Goal: Navigation & Orientation: Find specific page/section

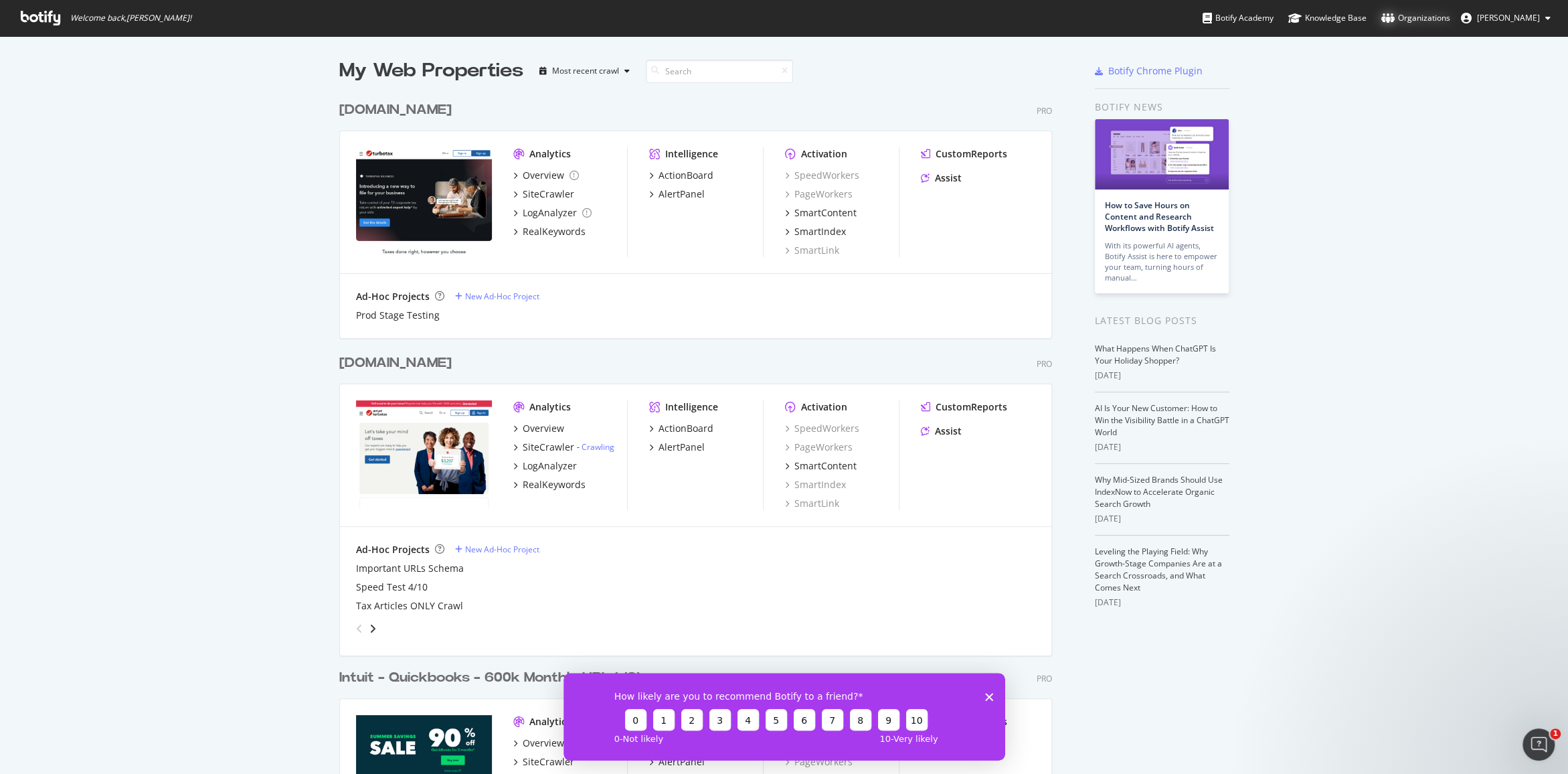
click at [1419, 24] on div "Organizations" at bounding box center [1416, 18] width 69 height 14
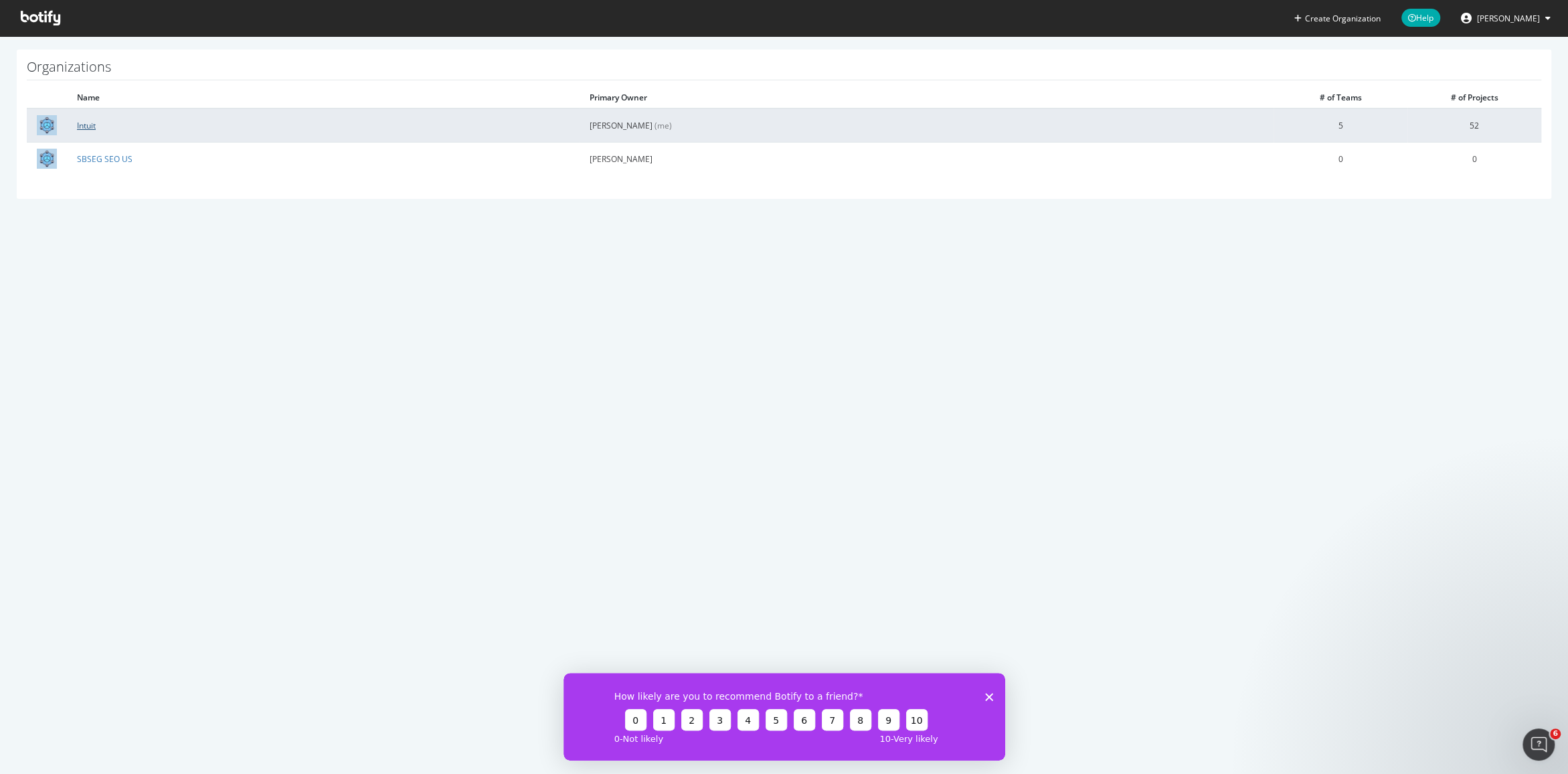
click at [83, 122] on link "Intuit" at bounding box center [85, 125] width 18 height 11
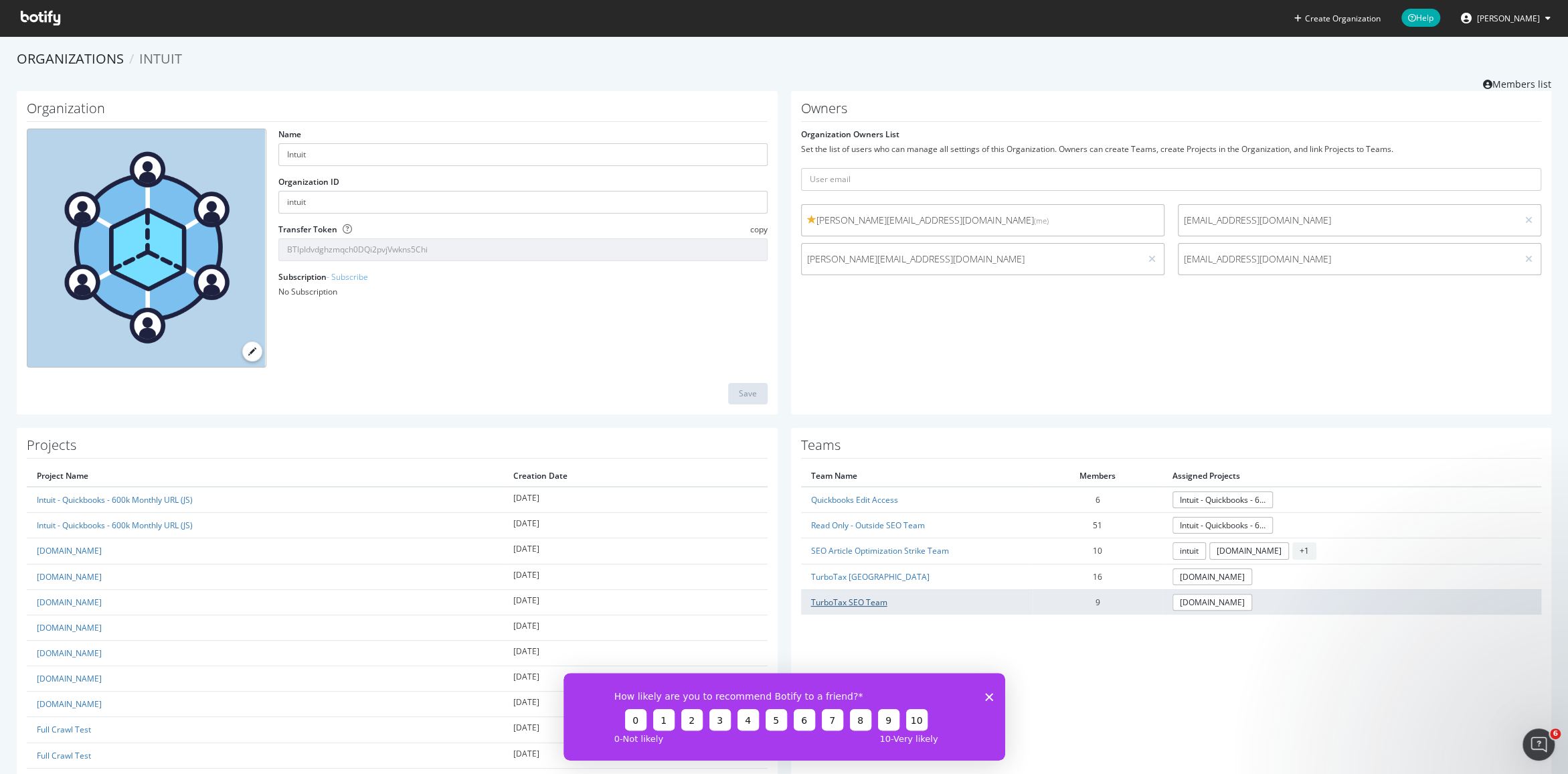
click at [860, 602] on link "TurboTax SEO Team" at bounding box center [849, 602] width 77 height 11
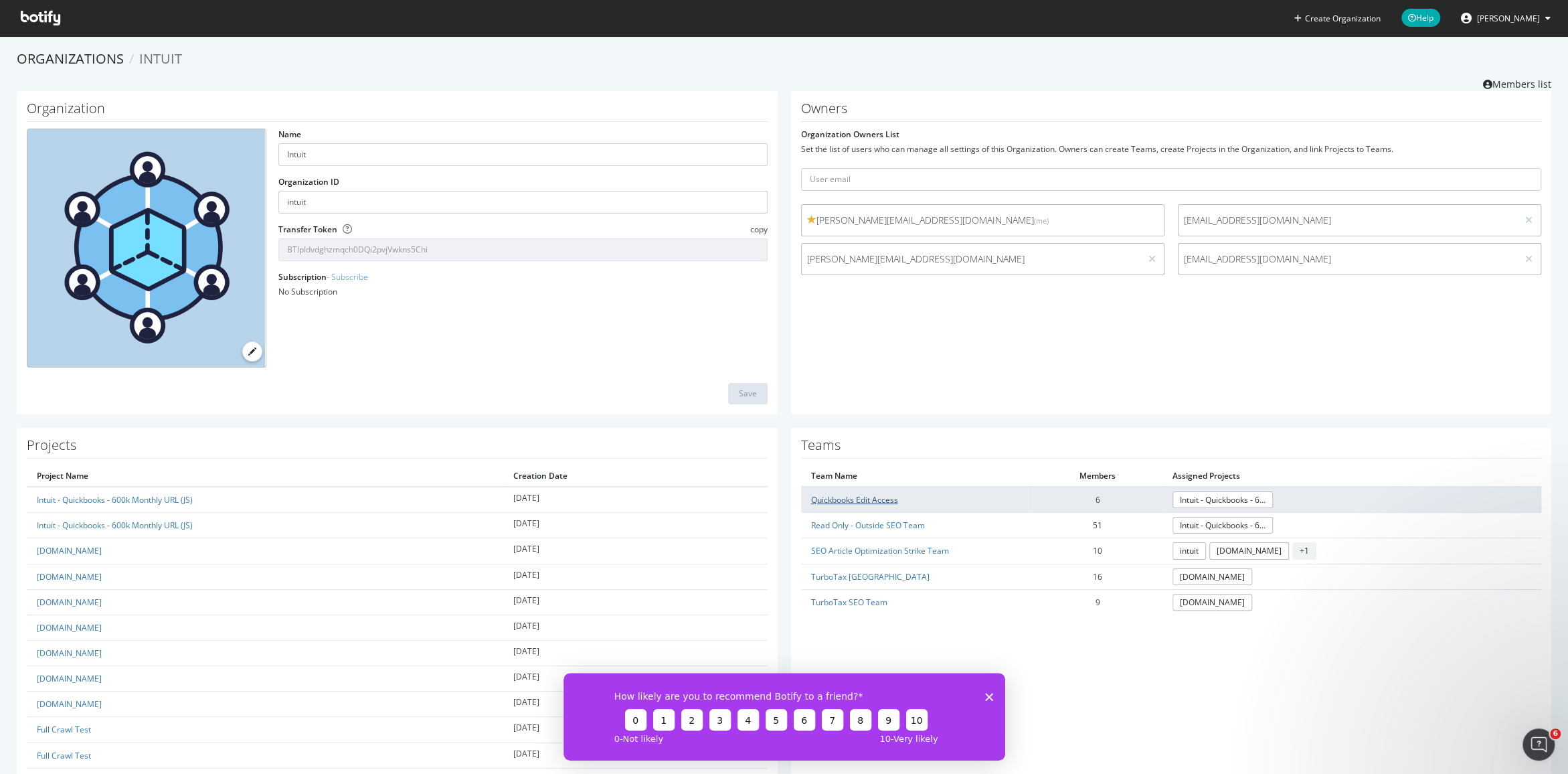
click at [852, 503] on link "Quickbooks Edit Access" at bounding box center [854, 500] width 87 height 11
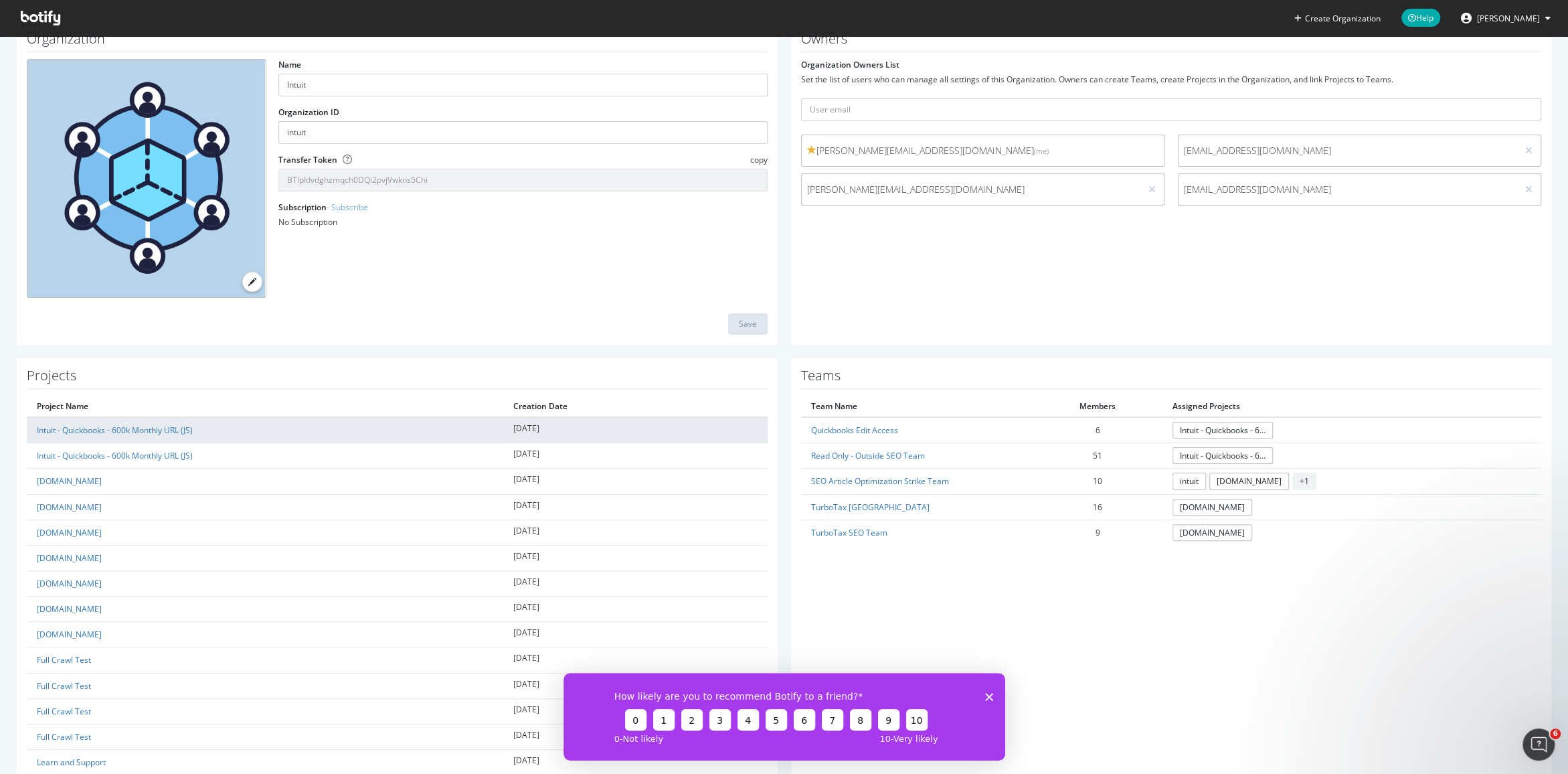
scroll to position [92, 0]
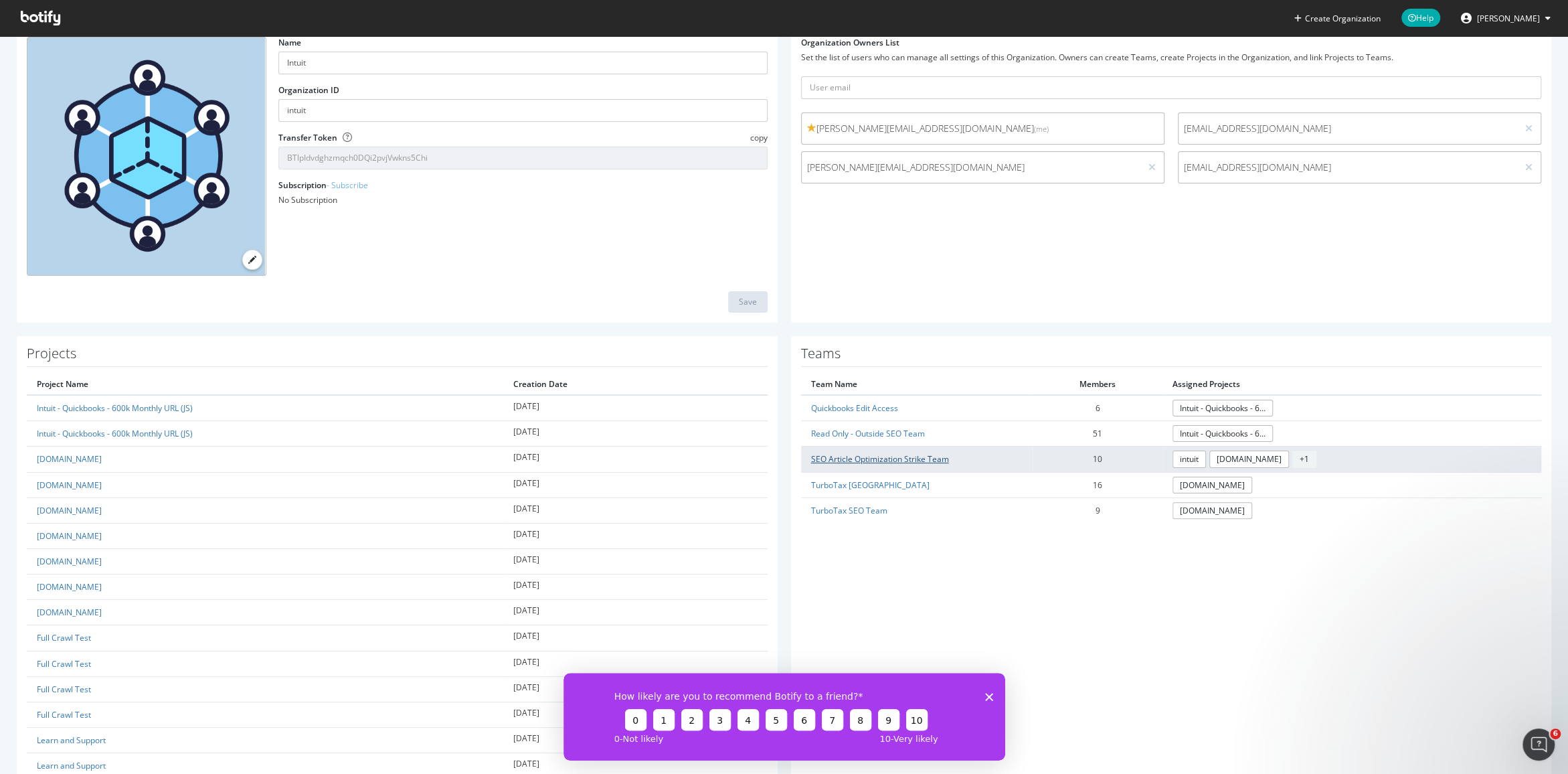
click at [874, 460] on link "SEO Article Optimization Strike Team" at bounding box center [880, 459] width 138 height 11
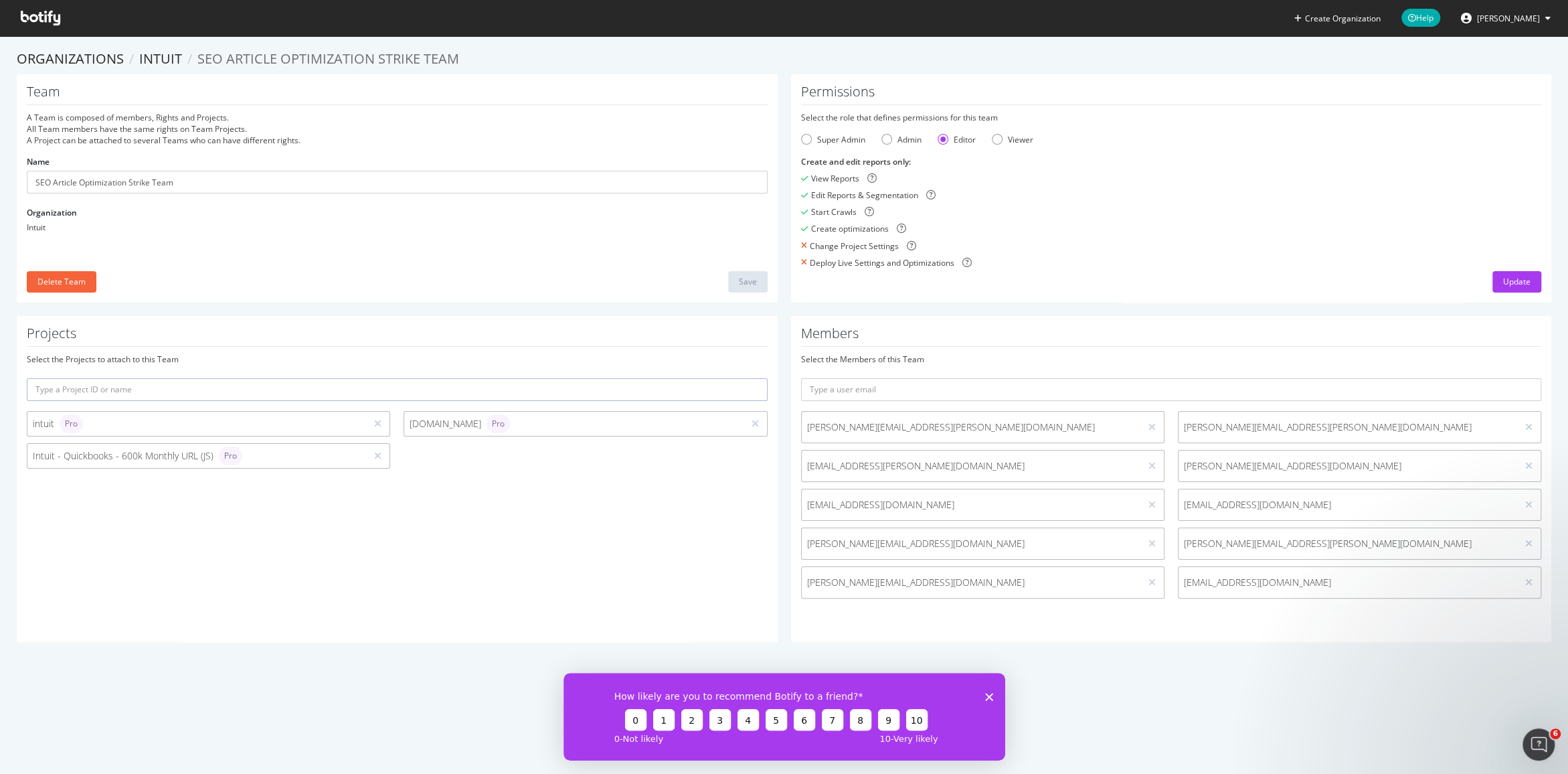
click at [1515, 26] on button "Bryan Passanisi" at bounding box center [1505, 18] width 111 height 22
click at [1471, 195] on span "Log Out" at bounding box center [1483, 195] width 29 height 11
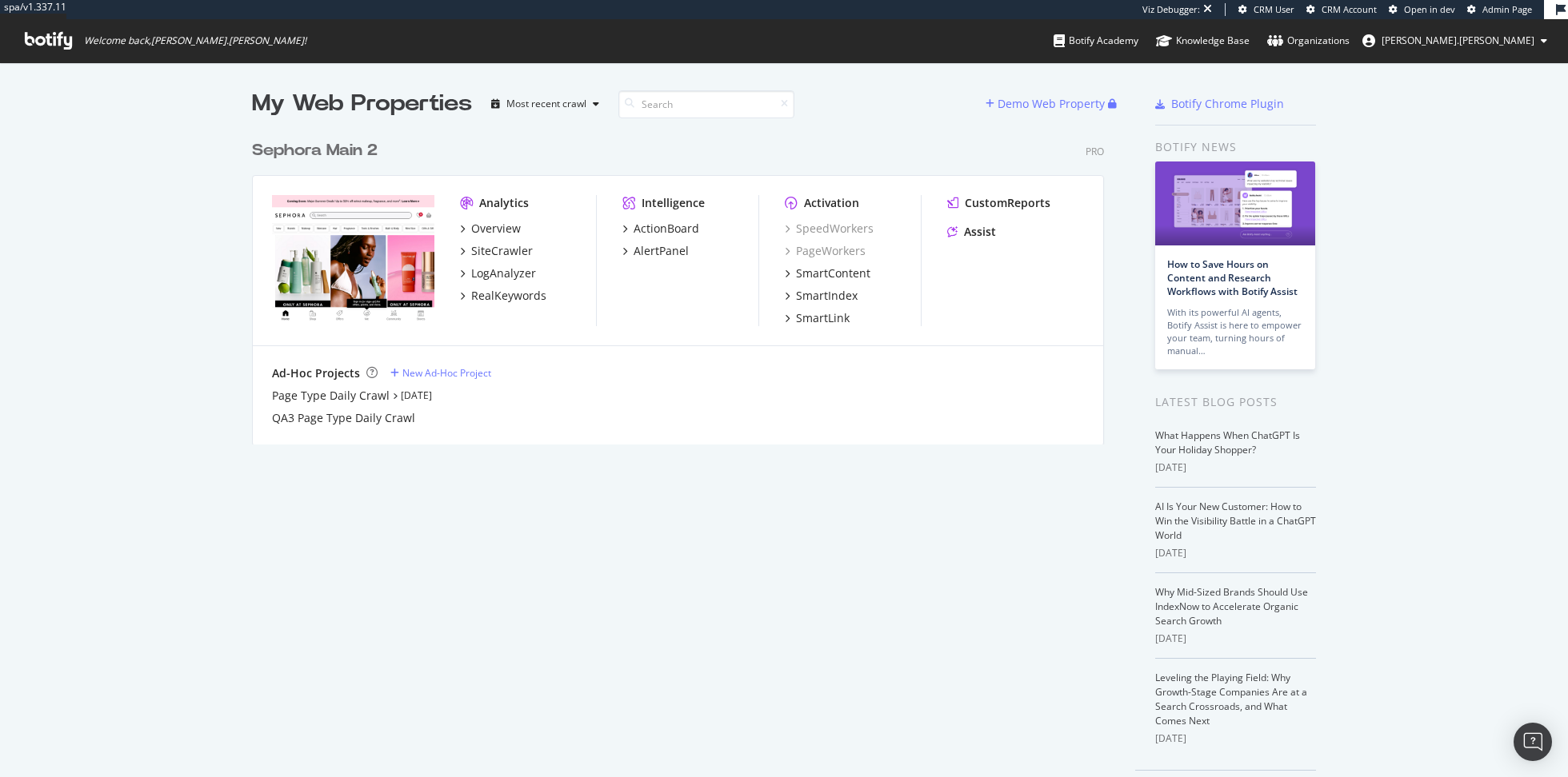
scroll to position [777, 1568]
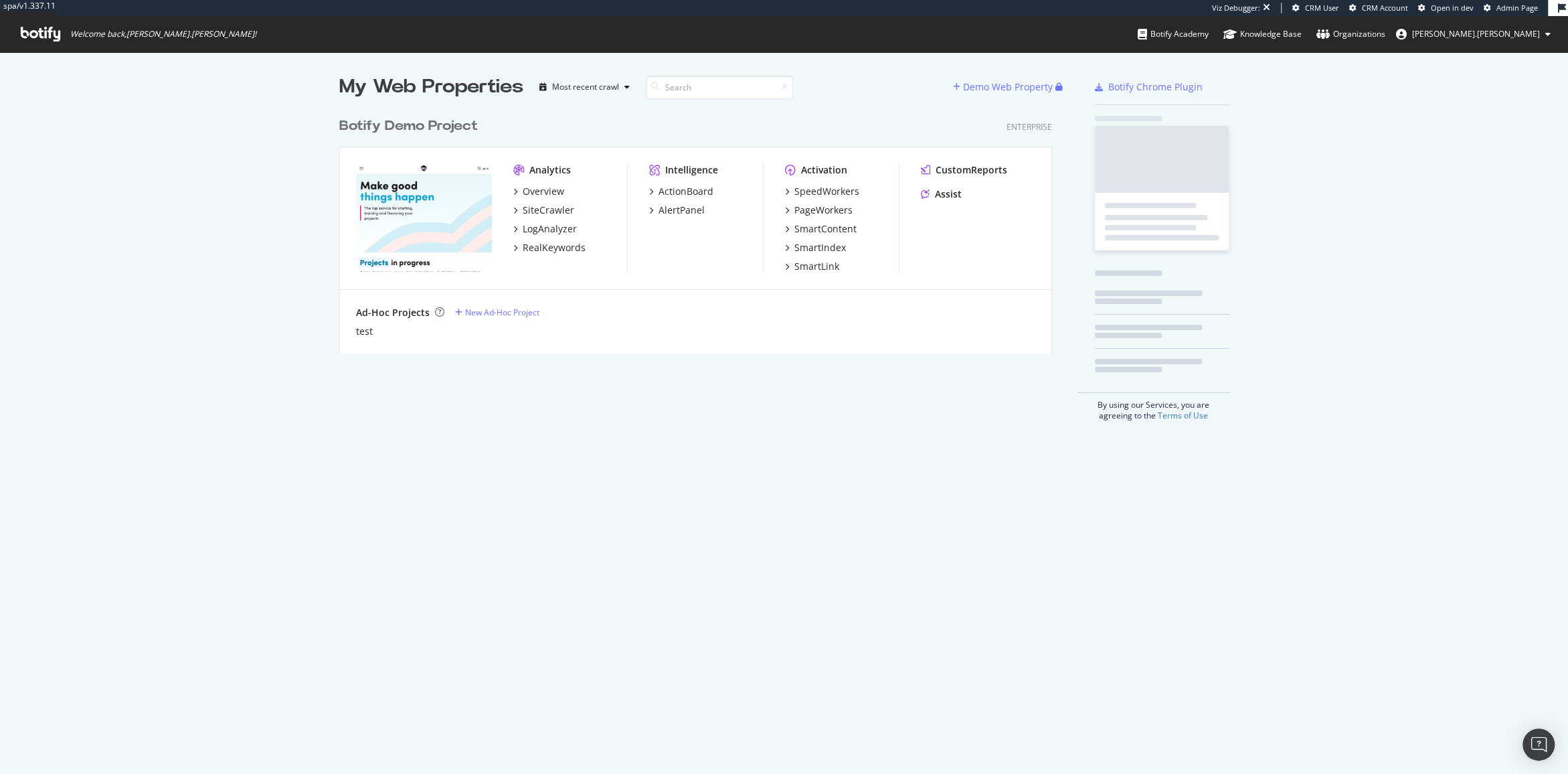
scroll to position [253, 723]
